Goal: Transaction & Acquisition: Purchase product/service

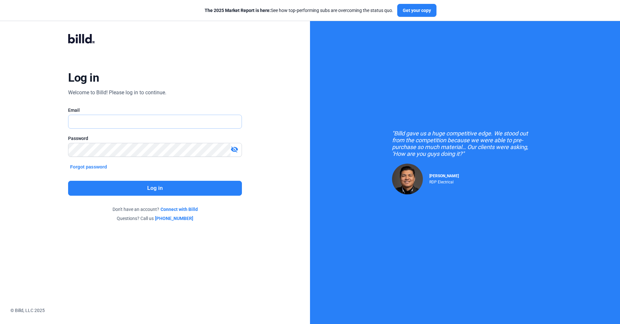
type input "[EMAIL_ADDRESS][DOMAIN_NAME]"
click at [139, 189] on button "Log in" at bounding box center [155, 188] width 174 height 15
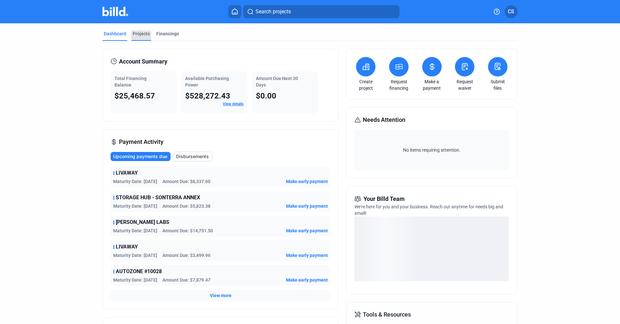
click at [136, 32] on div "Projects" at bounding box center [141, 34] width 17 height 6
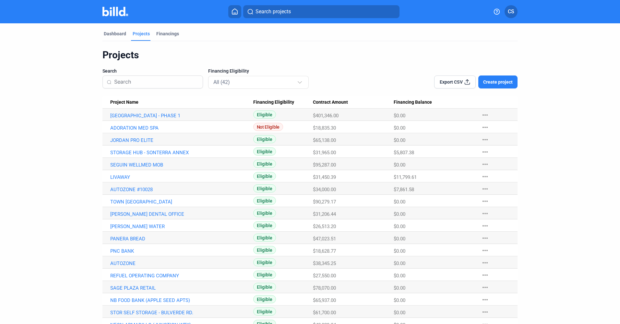
click at [115, 103] on span "Project Name" at bounding box center [124, 103] width 28 height 6
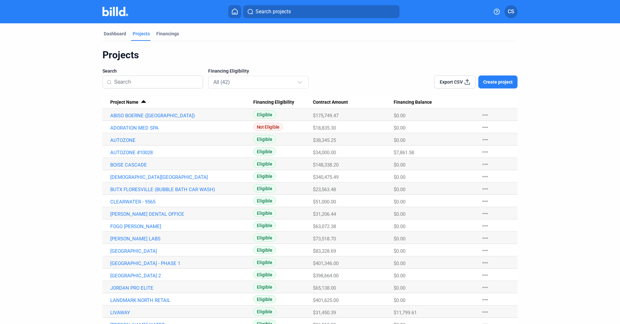
click at [502, 79] on span "Create project" at bounding box center [498, 82] width 30 height 6
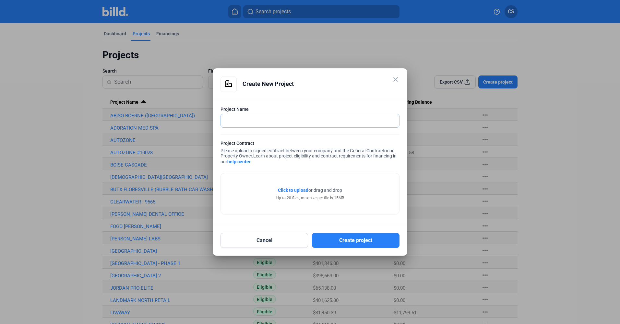
click at [249, 122] on input "text" at bounding box center [310, 120] width 178 height 13
type input "ABISO [PERSON_NAME] RETAIL - PHASE 2"
click at [287, 189] on span "Click to upload" at bounding box center [293, 190] width 31 height 5
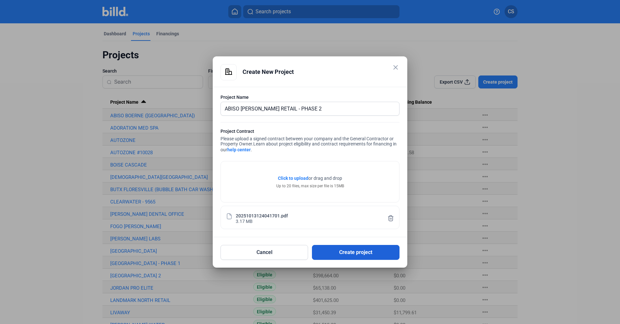
click at [355, 255] on button "Create project" at bounding box center [356, 252] width 88 height 15
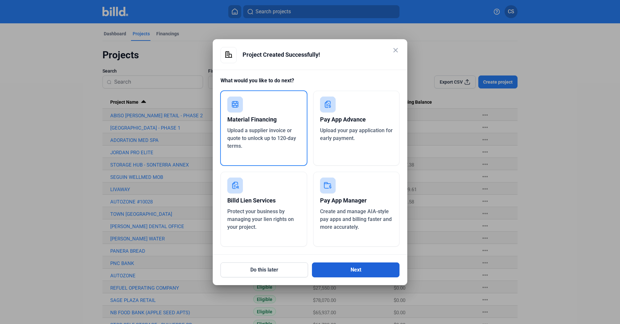
click at [362, 272] on button "Next" at bounding box center [356, 270] width 88 height 15
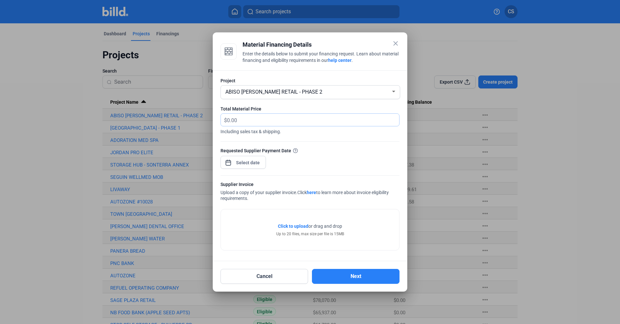
click at [269, 120] on input "text" at bounding box center [309, 120] width 165 height 13
type input "16,244.26"
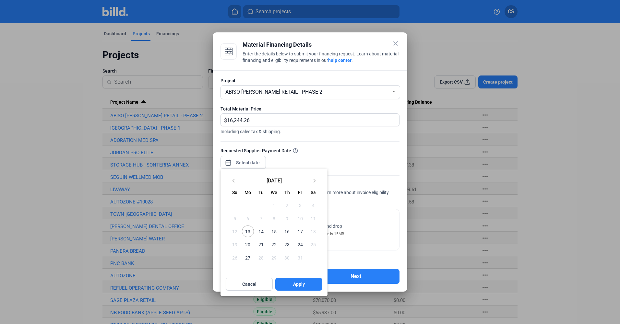
click at [240, 161] on div "close Material Financing Details Enter the details below to submit your financi…" at bounding box center [310, 162] width 620 height 324
click at [300, 232] on span "17" at bounding box center [300, 232] width 12 height 12
click at [290, 282] on button "Apply" at bounding box center [298, 284] width 47 height 13
type input "[DATE]"
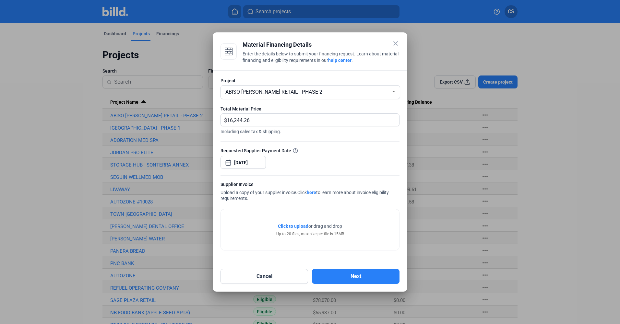
click at [297, 227] on span "Click to upload" at bounding box center [293, 226] width 31 height 5
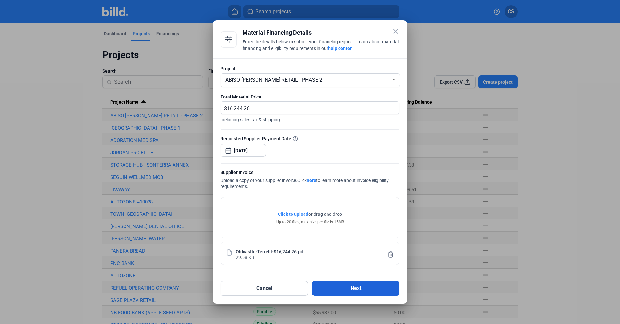
click at [327, 287] on button "Next" at bounding box center [356, 288] width 88 height 15
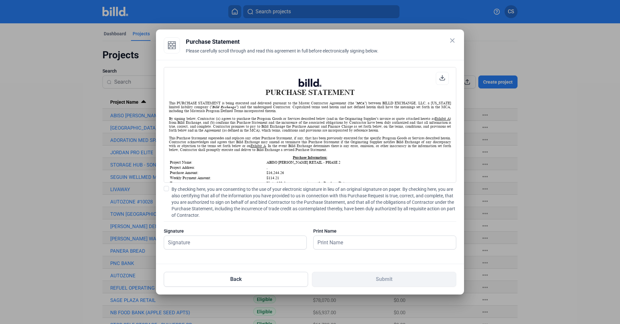
scroll to position [0, 0]
click at [165, 189] on span at bounding box center [166, 188] width 5 height 5
click at [0, 0] on input "By checking here, you are consenting to the use of your electronic signature in…" at bounding box center [0, 0] width 0 height 0
click at [194, 245] on input "text" at bounding box center [231, 242] width 135 height 13
type input "[PERSON_NAME]"
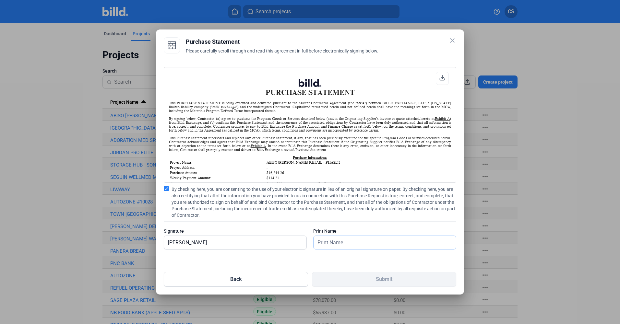
type input "[PERSON_NAME]"
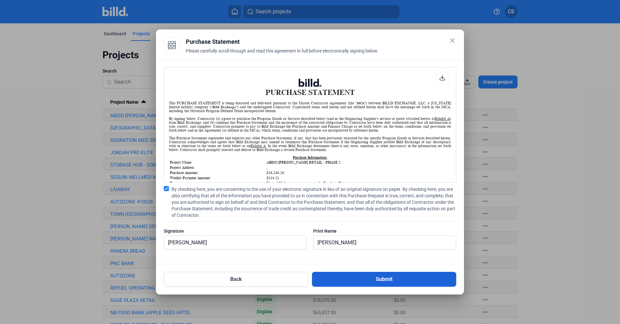
click at [327, 281] on button "Submit" at bounding box center [384, 279] width 144 height 15
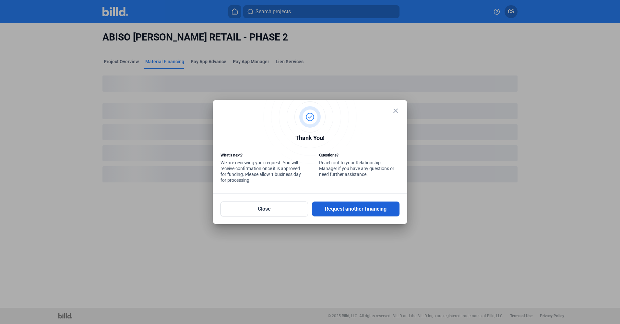
click at [335, 211] on button "Request another financing" at bounding box center [356, 209] width 88 height 15
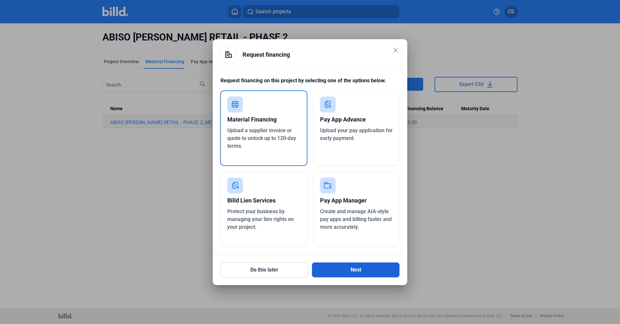
click at [342, 272] on button "Next" at bounding box center [356, 270] width 88 height 15
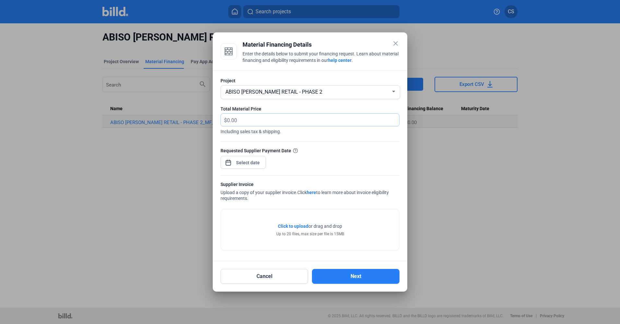
click at [255, 118] on input "text" at bounding box center [309, 120] width 165 height 13
type input "27,057.39"
click at [248, 163] on div "close Material Financing Details Enter the details below to submit your financi…" at bounding box center [310, 162] width 620 height 324
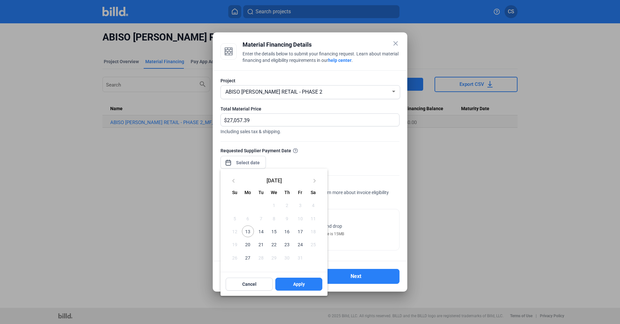
click at [299, 231] on span "17" at bounding box center [300, 232] width 12 height 12
click at [302, 286] on span "Apply" at bounding box center [299, 284] width 12 height 6
type input "[DATE]"
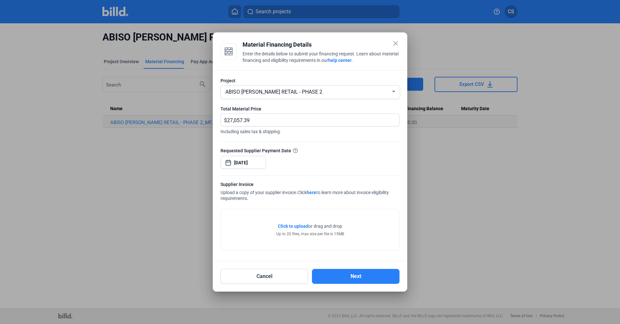
click at [293, 225] on span "Click to upload" at bounding box center [293, 226] width 31 height 5
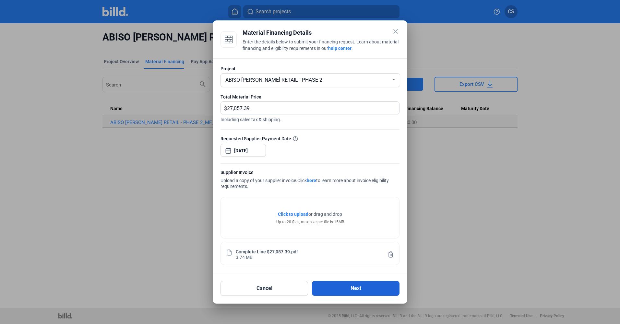
click at [341, 287] on button "Next" at bounding box center [356, 288] width 88 height 15
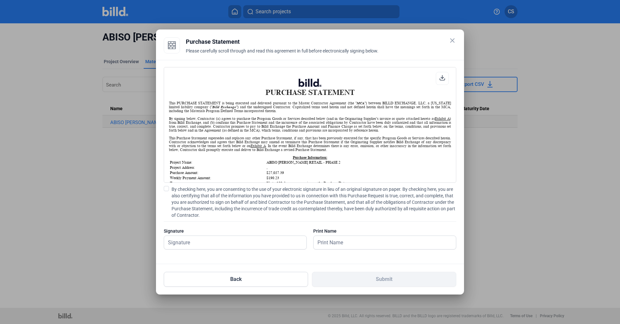
scroll to position [0, 0]
click at [167, 189] on span at bounding box center [166, 188] width 5 height 5
click at [0, 0] on input "By checking here, you are consenting to the use of your electronic signature in…" at bounding box center [0, 0] width 0 height 0
click at [185, 241] on input "text" at bounding box center [235, 242] width 142 height 13
type input "[PERSON_NAME]"
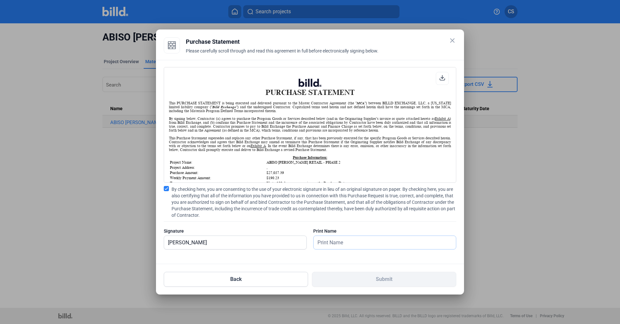
type input "[PERSON_NAME]"
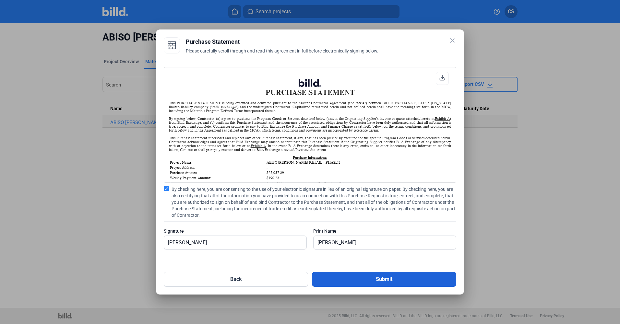
click at [349, 275] on button "Submit" at bounding box center [384, 279] width 144 height 15
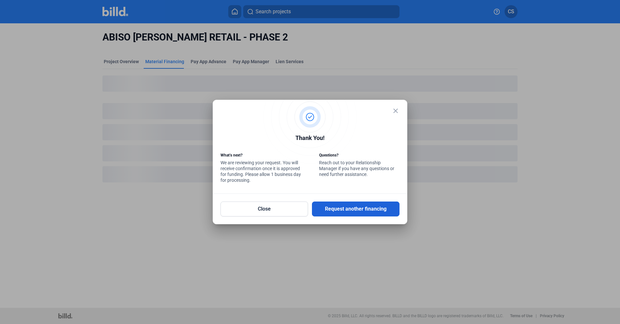
click at [336, 209] on button "Request another financing" at bounding box center [356, 209] width 88 height 15
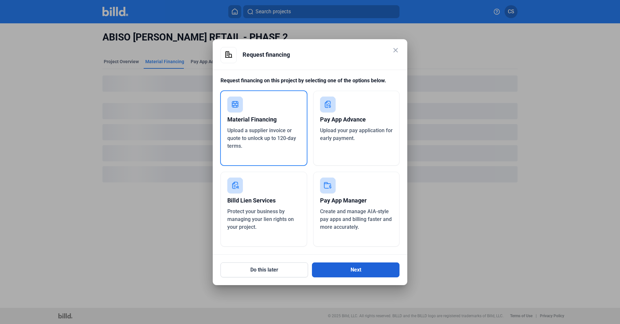
click at [358, 270] on button "Next" at bounding box center [356, 270] width 88 height 15
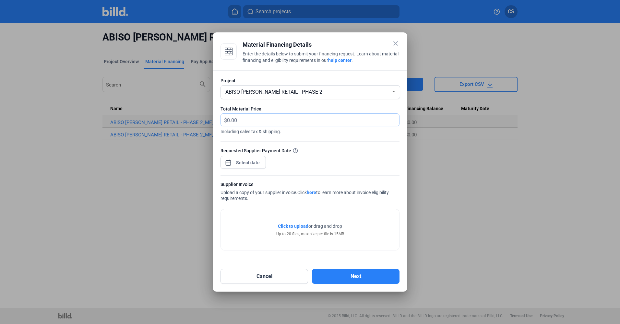
click at [250, 119] on input "text" at bounding box center [309, 120] width 165 height 13
type input "36,155.74"
click at [250, 164] on div "close Material Financing Details Enter the details below to submit your financi…" at bounding box center [310, 162] width 620 height 324
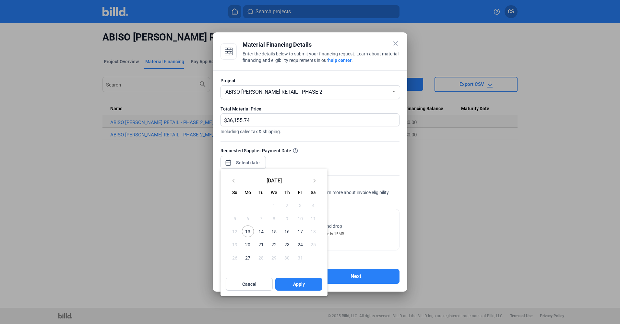
click at [299, 233] on span "17" at bounding box center [300, 232] width 12 height 12
click at [288, 281] on button "Apply" at bounding box center [298, 284] width 47 height 13
type input "[DATE]"
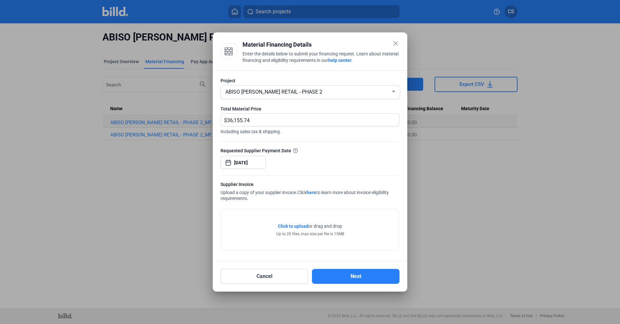
click at [292, 224] on span "Click to upload" at bounding box center [293, 226] width 31 height 5
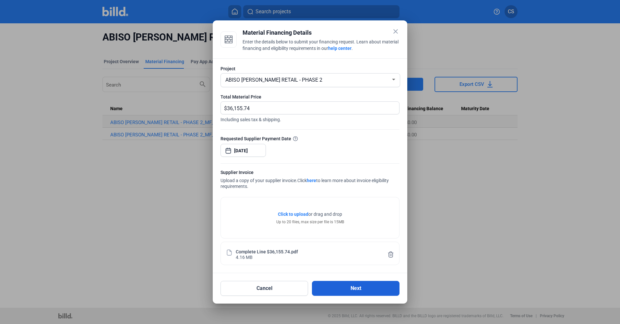
click at [338, 287] on button "Next" at bounding box center [356, 288] width 88 height 15
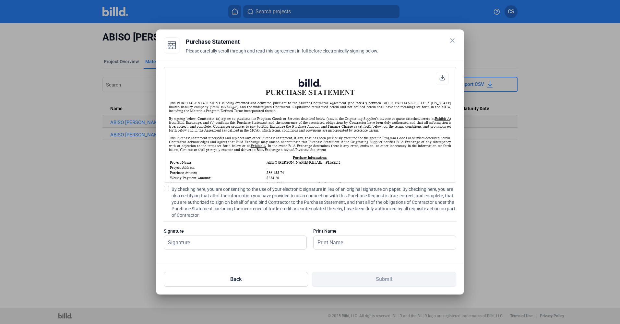
scroll to position [0, 0]
click at [167, 189] on span at bounding box center [166, 188] width 5 height 5
click at [0, 0] on input "By checking here, you are consenting to the use of your electronic signature in…" at bounding box center [0, 0] width 0 height 0
click at [184, 244] on input "text" at bounding box center [235, 242] width 142 height 13
type input "[PERSON_NAME]"
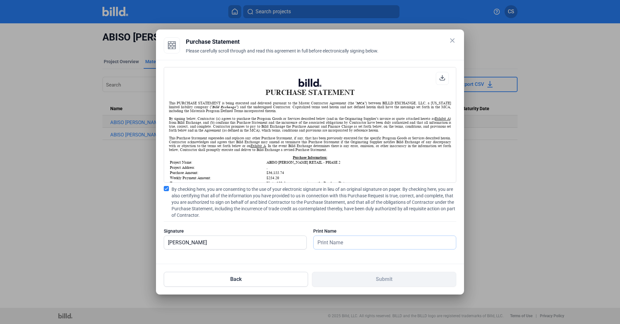
type input "[PERSON_NAME]"
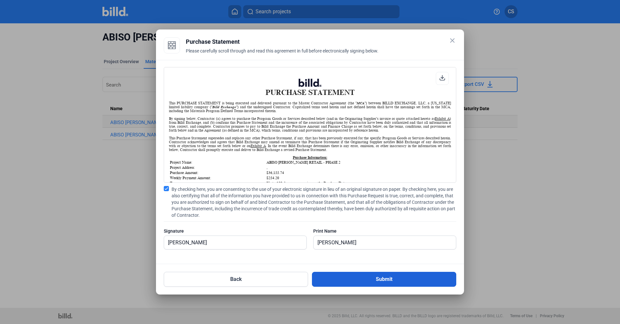
click at [323, 280] on button "Submit" at bounding box center [384, 279] width 144 height 15
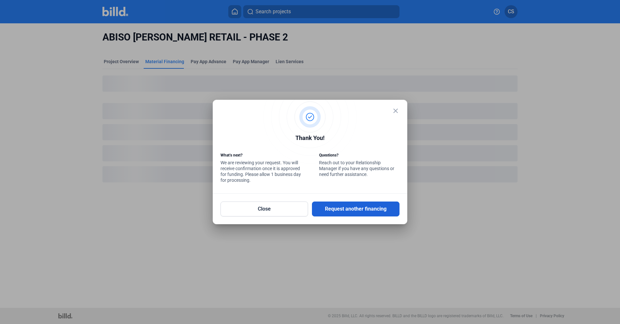
click at [357, 211] on button "Request another financing" at bounding box center [356, 209] width 88 height 15
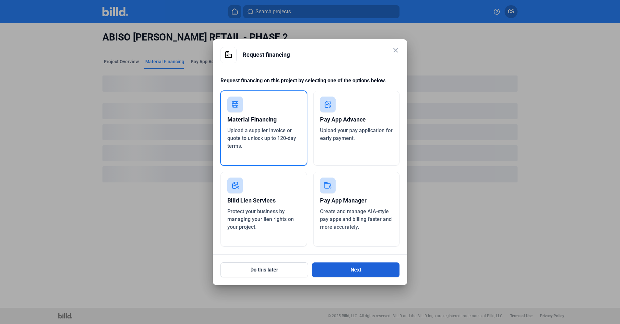
click at [336, 266] on button "Next" at bounding box center [356, 270] width 88 height 15
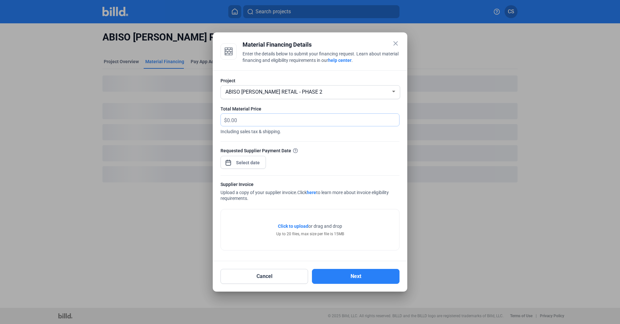
click at [247, 116] on input "text" at bounding box center [309, 120] width 165 height 13
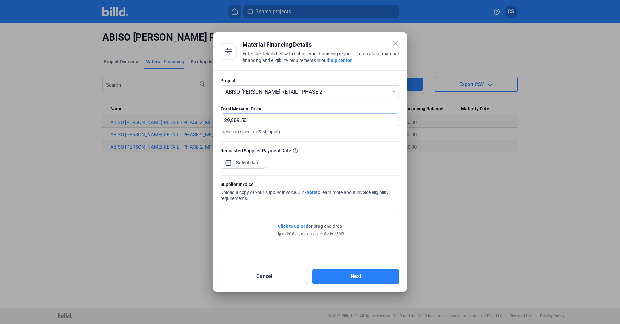
type input "9,889.50"
click at [250, 165] on div "close Material Financing Details Enter the details below to submit your financi…" at bounding box center [310, 162] width 620 height 324
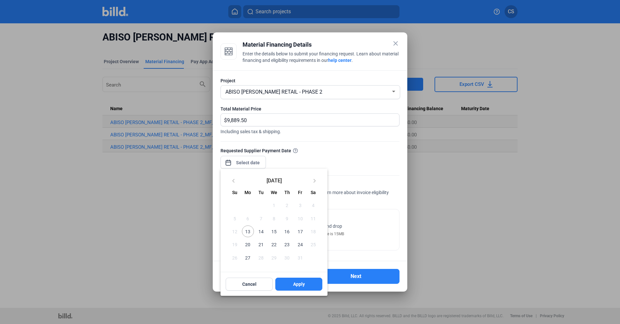
click at [299, 230] on span "17" at bounding box center [300, 232] width 12 height 12
click at [301, 285] on span "Apply" at bounding box center [299, 284] width 12 height 6
type input "[DATE]"
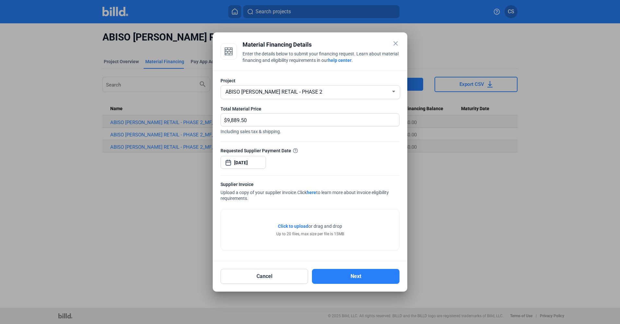
click at [299, 226] on span "Click to upload" at bounding box center [293, 226] width 31 height 5
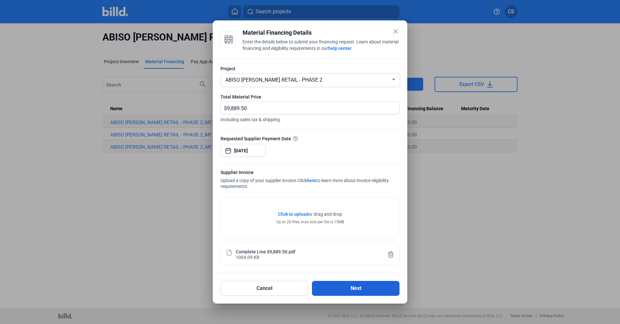
click at [352, 286] on button "Next" at bounding box center [356, 288] width 88 height 15
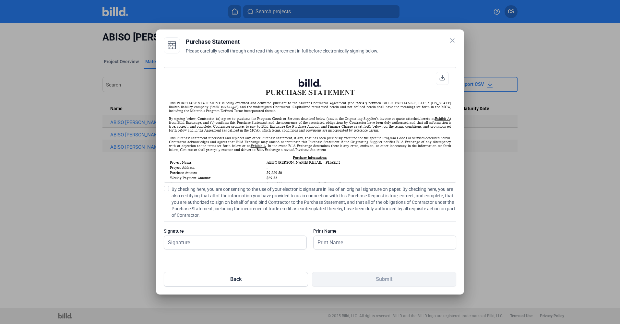
scroll to position [0, 0]
click at [169, 188] on span at bounding box center [166, 188] width 5 height 5
click at [0, 0] on input "By checking here, you are consenting to the use of your electronic signature in…" at bounding box center [0, 0] width 0 height 0
click at [189, 239] on input "text" at bounding box center [231, 242] width 135 height 13
type input "[PERSON_NAME]"
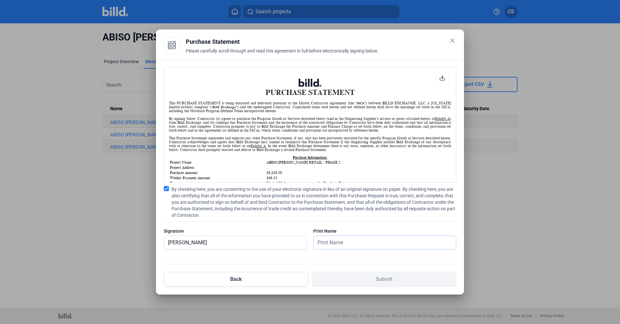
type input "[PERSON_NAME]"
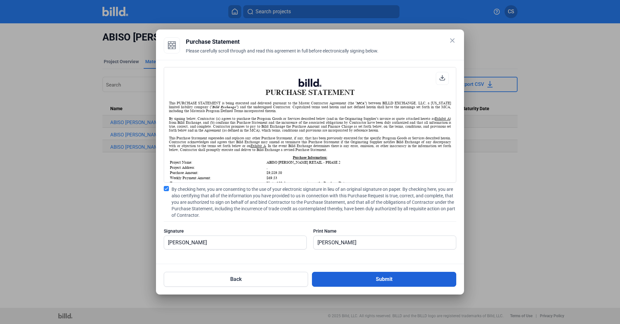
click at [329, 277] on button "Submit" at bounding box center [384, 279] width 144 height 15
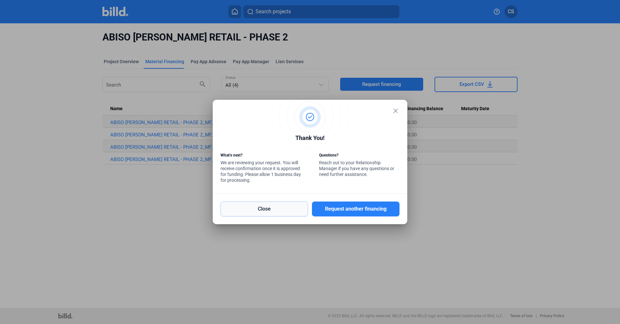
click at [256, 210] on button "Close" at bounding box center [265, 209] width 88 height 15
